Goal: Task Accomplishment & Management: Use online tool/utility

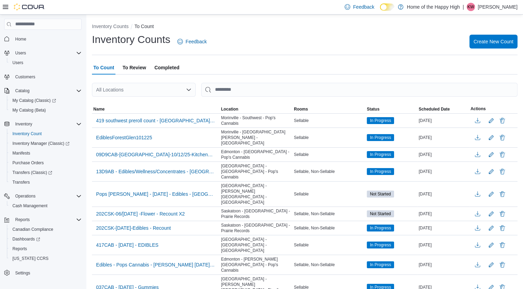
click at [126, 69] on span "To Review" at bounding box center [134, 68] width 24 height 14
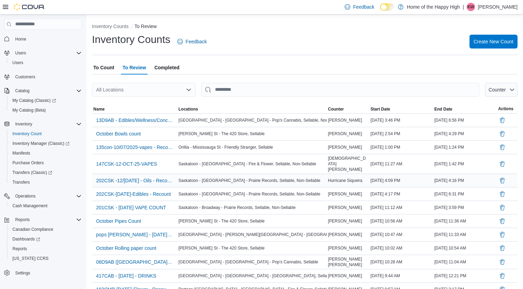
scroll to position [104, 0]
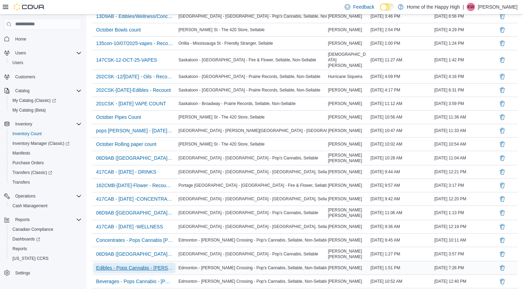
click at [159, 264] on span "Edibles - Pops Cannabis - [PERSON_NAME] [DATE] - [GEOGRAPHIC_DATA] - [PERSON_NA…" at bounding box center [134, 267] width 77 height 7
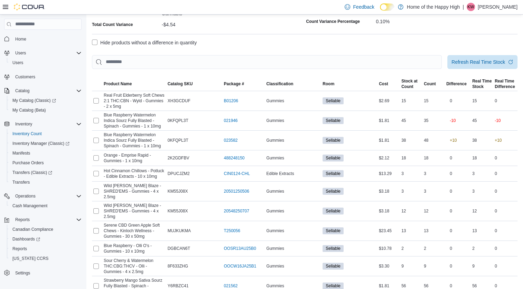
scroll to position [104, 0]
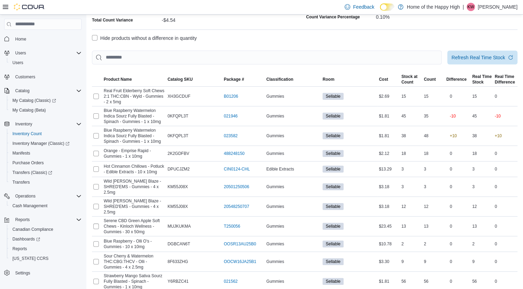
click at [109, 34] on label "Hide products without a difference in quantity" at bounding box center [144, 38] width 105 height 8
drag, startPoint x: 109, startPoint y: 21, endPoint x: 93, endPoint y: 21, distance: 15.6
click at [93, 34] on label "Hide products without a difference in quantity" at bounding box center [144, 38] width 105 height 8
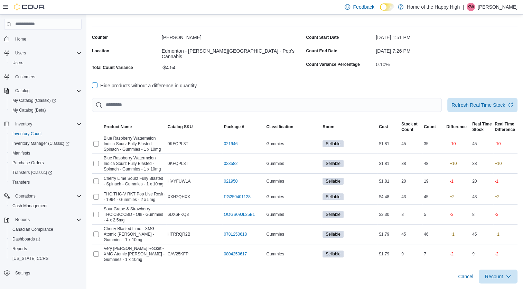
scroll to position [35, 0]
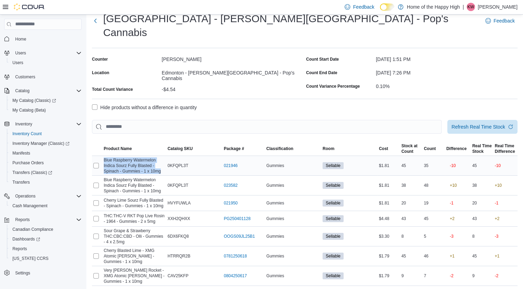
drag, startPoint x: 104, startPoint y: 143, endPoint x: 165, endPoint y: 157, distance: 62.8
click at [165, 157] on div "Blue Raspberry Watermelon Indica Sourz Fully Blasted - Spinach - Gummies - 1 x …" at bounding box center [134, 165] width 64 height 19
copy span "Blue Raspberry Watermelon Indica Sourz Fully Blasted - Spinach - Gummies - 1 x …"
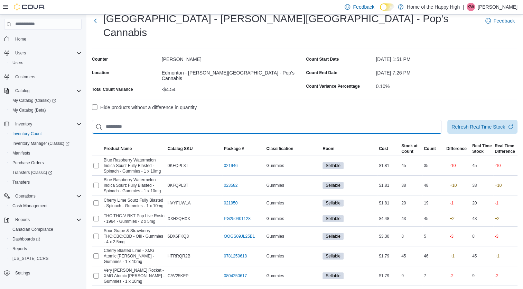
click at [253, 120] on input "This is a search bar. After typing your query, hit enter to filter the results …" at bounding box center [267, 127] width 350 height 14
click at [310, 134] on div at bounding box center [305, 138] width 426 height 8
click at [298, 134] on div at bounding box center [305, 138] width 426 height 8
